Goal: Task Accomplishment & Management: Use online tool/utility

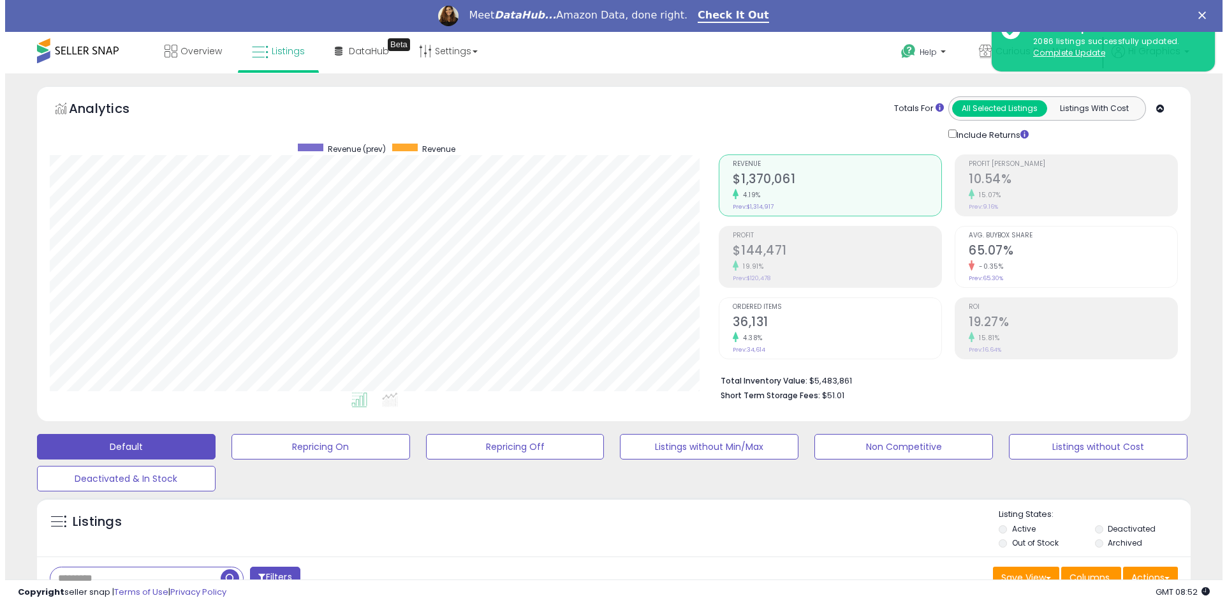
scroll to position [262, 670]
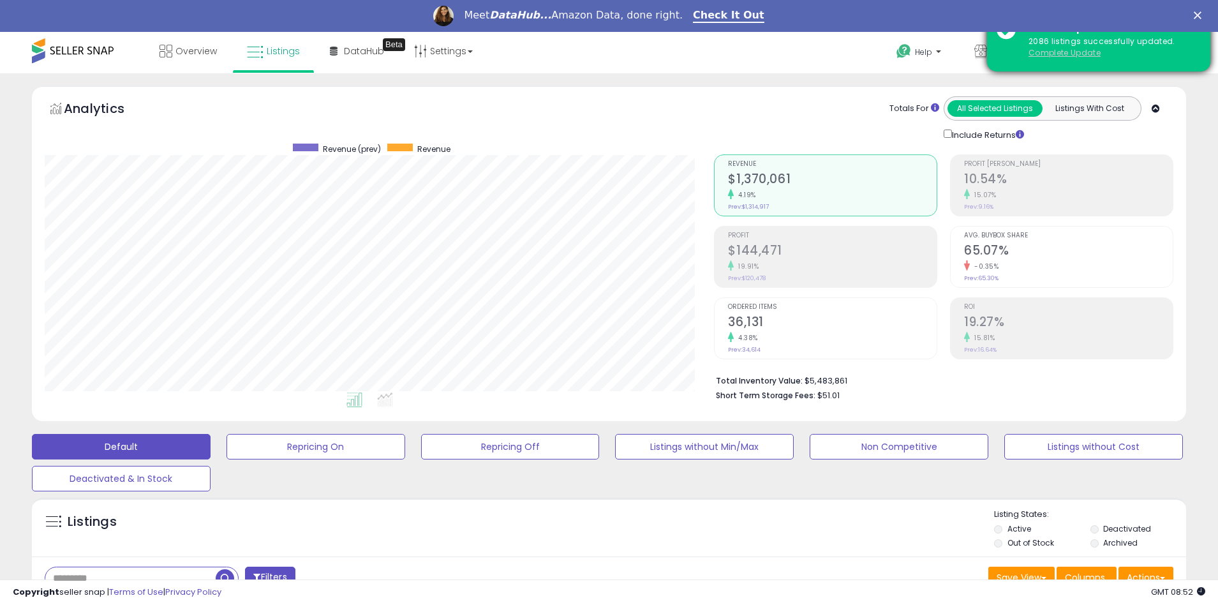
click at [1064, 52] on u "Complete Update" at bounding box center [1064, 52] width 72 height 11
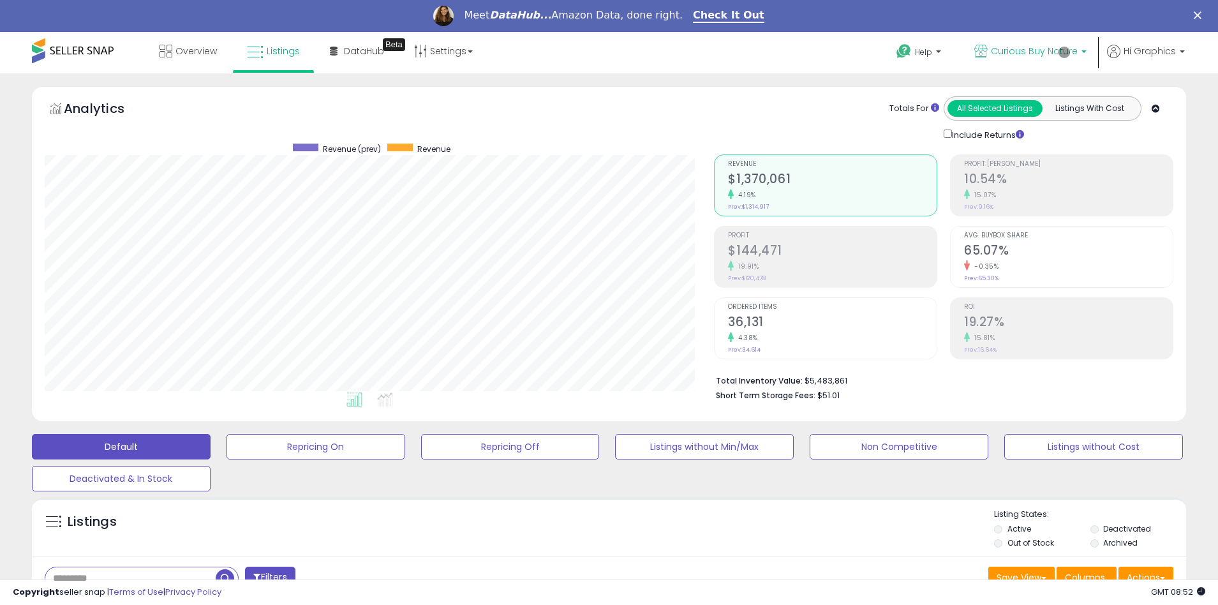
click at [1036, 51] on span "Curious Buy Nature" at bounding box center [1034, 51] width 87 height 13
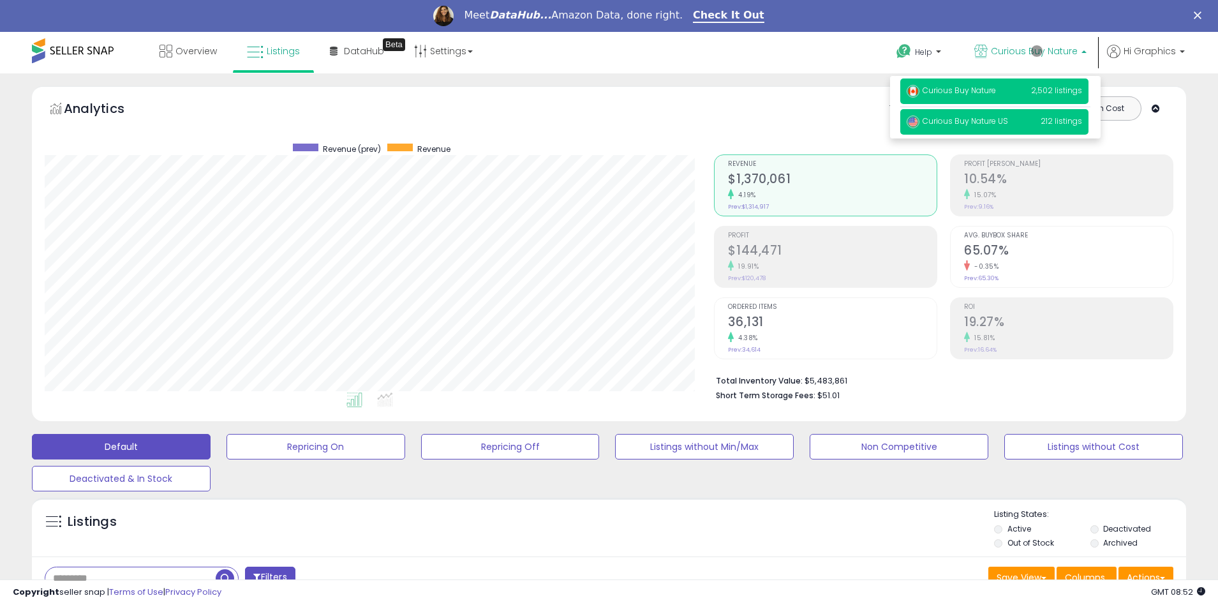
click at [995, 122] on span "Curious Buy Nature US" at bounding box center [956, 120] width 101 height 11
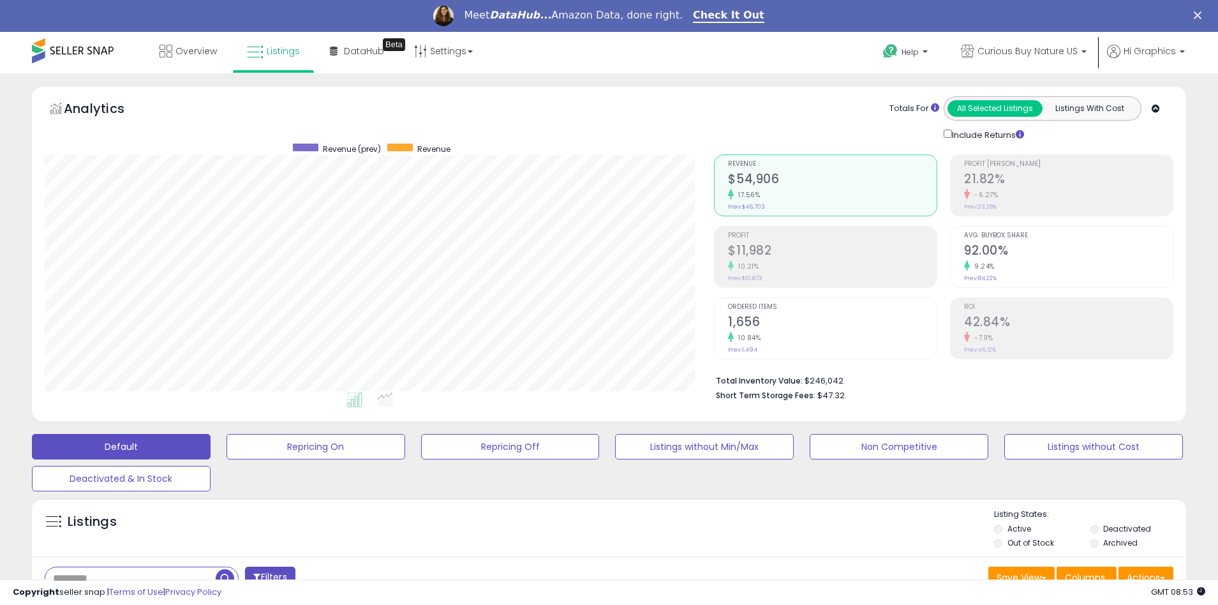
scroll to position [274, 0]
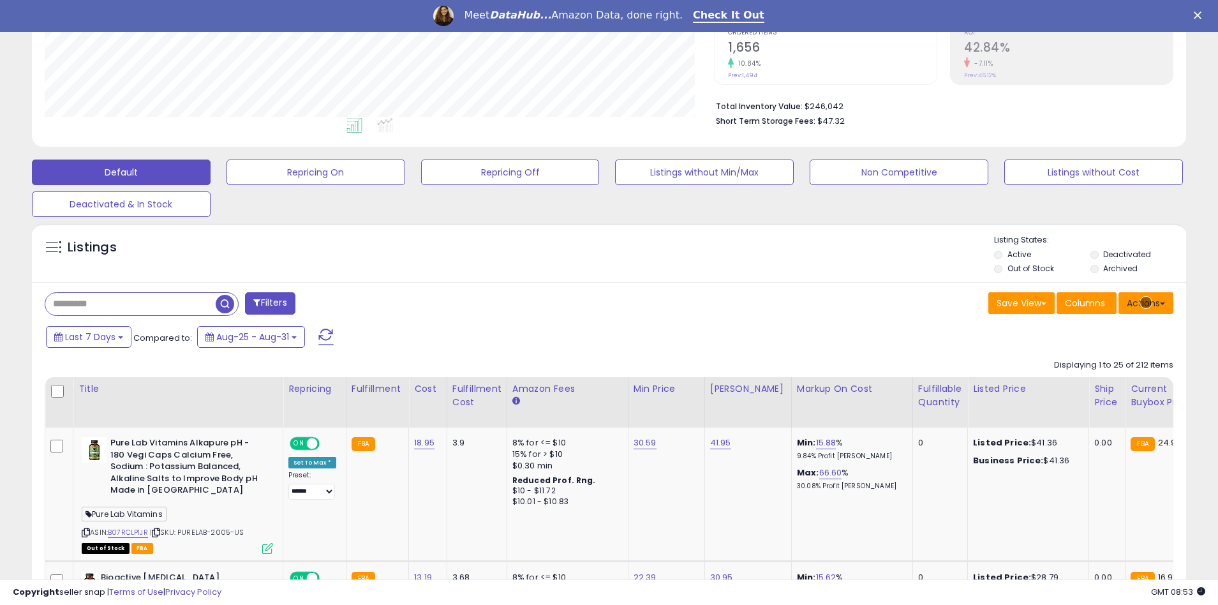
click at [1146, 302] on button "Actions" at bounding box center [1145, 303] width 55 height 22
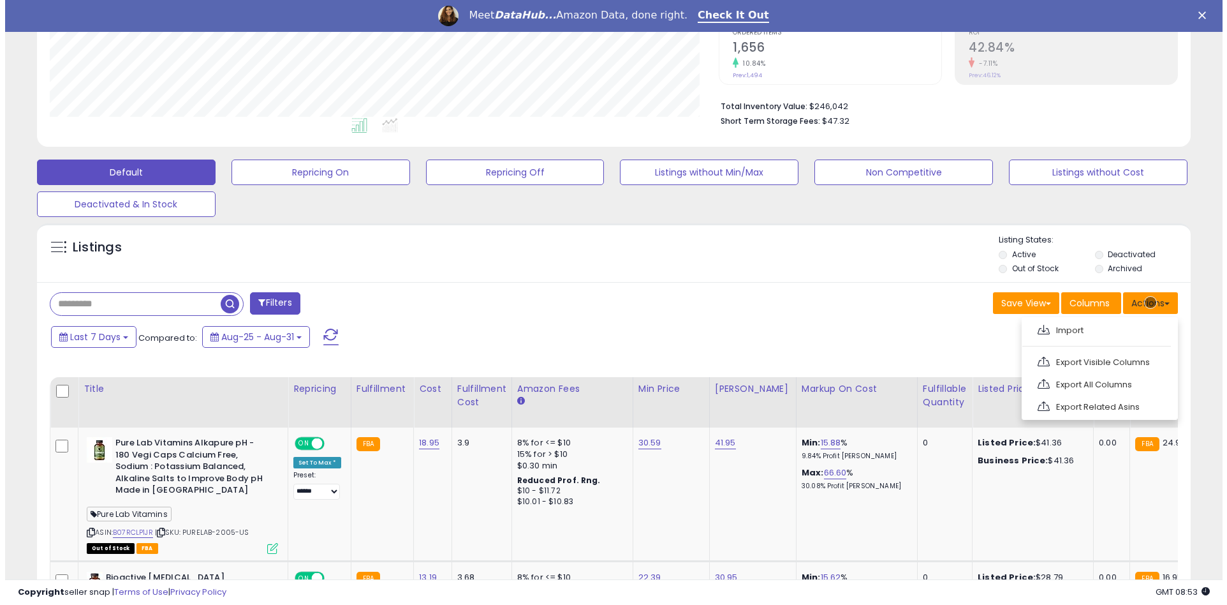
scroll to position [302, 0]
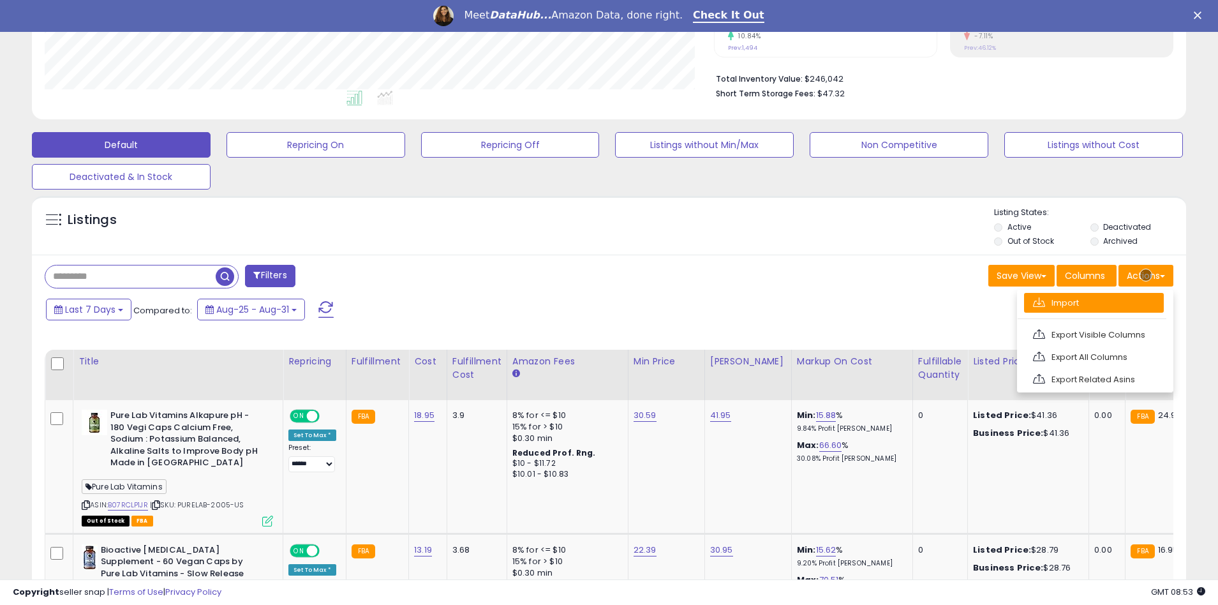
click at [1093, 302] on link "Import" at bounding box center [1094, 303] width 140 height 20
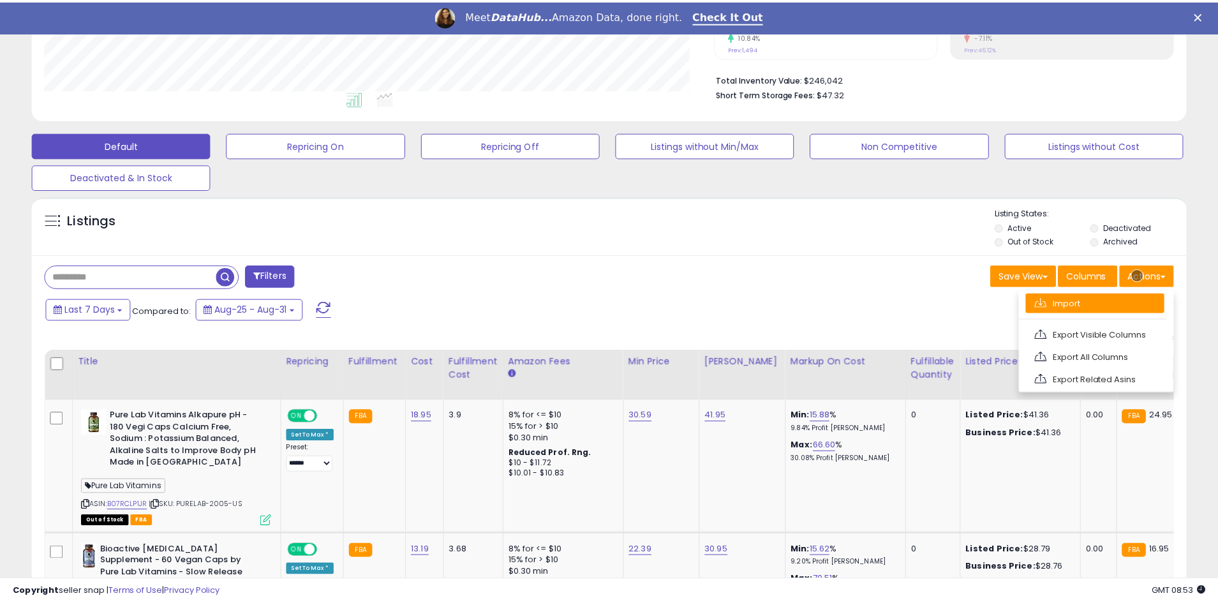
scroll to position [262, 675]
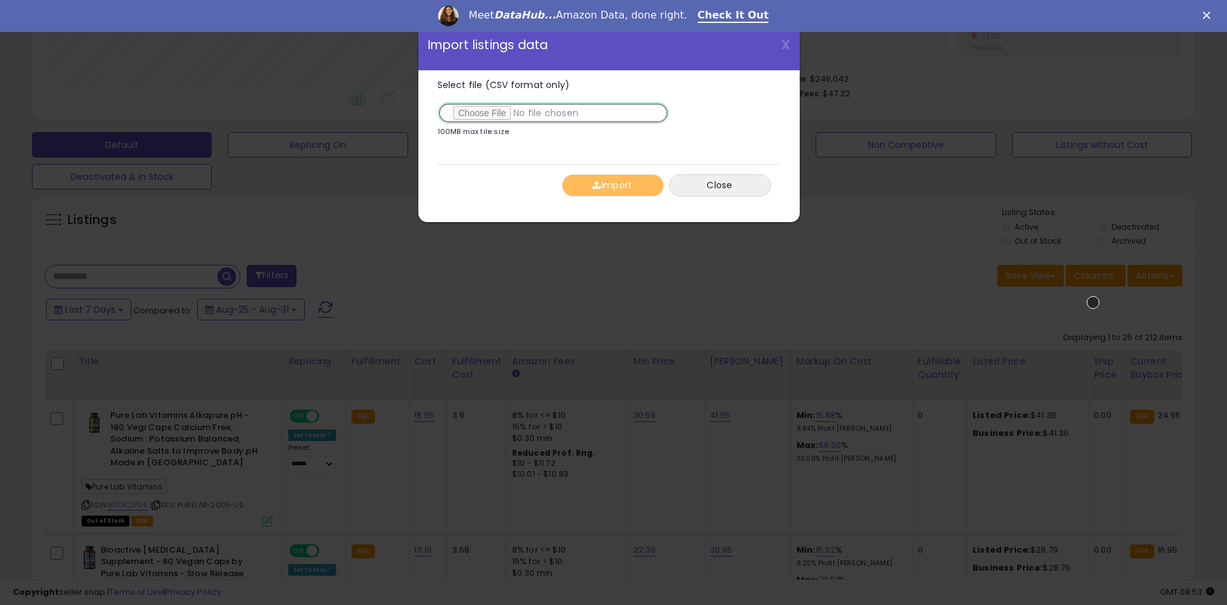
click at [550, 113] on input "Select file (CSV format only)" at bounding box center [554, 113] width 232 height 22
type input "**********"
click at [612, 185] on button "Import" at bounding box center [613, 185] width 102 height 22
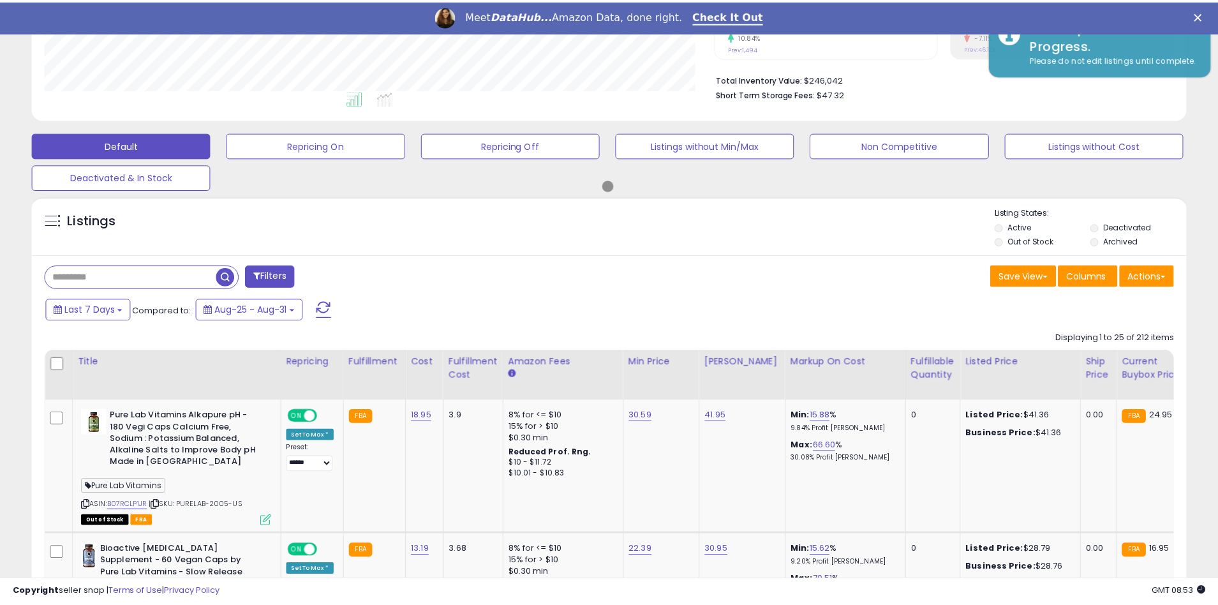
scroll to position [637572, 637165]
